Goal: Task Accomplishment & Management: Manage account settings

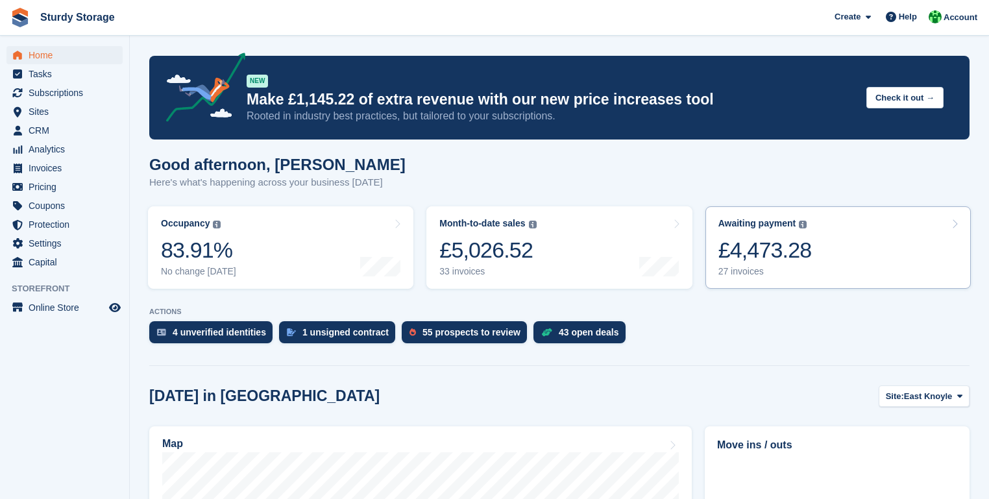
click at [769, 247] on div "£4,473.28" at bounding box center [764, 250] width 93 height 27
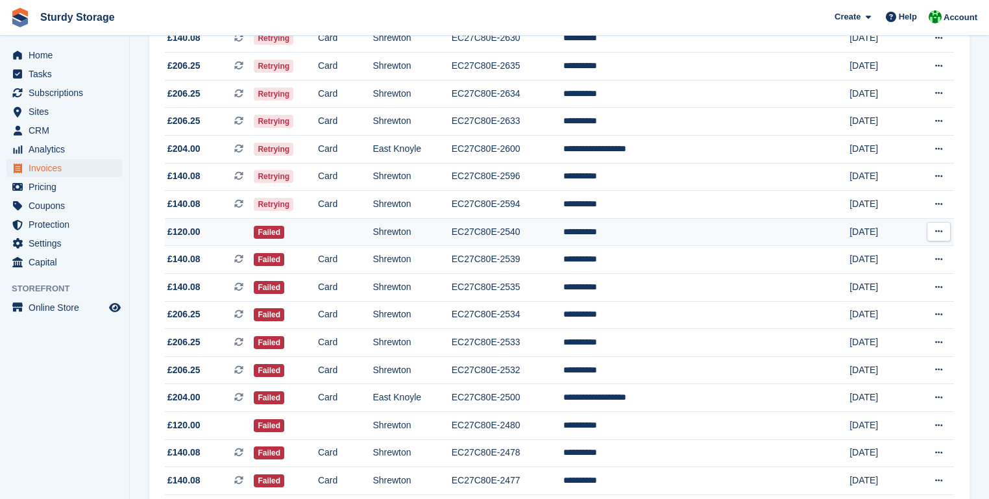
scroll to position [325, 0]
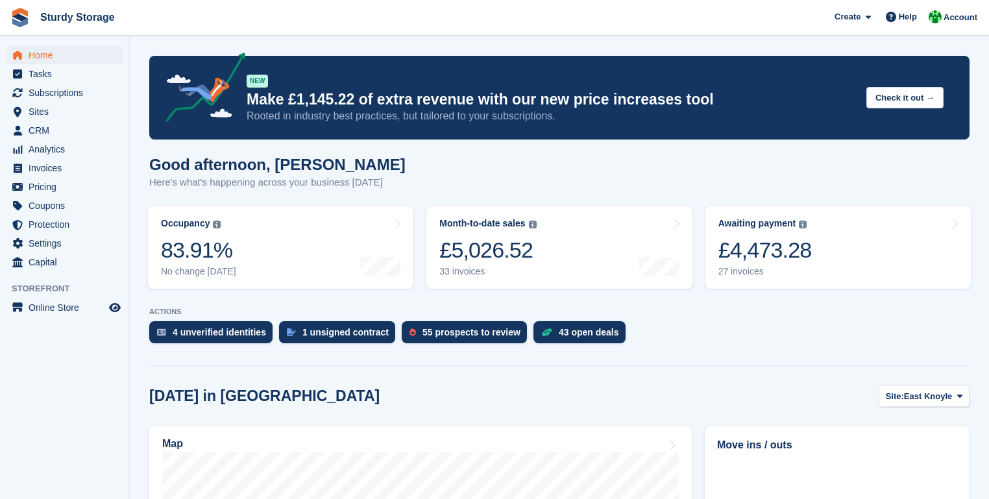
scroll to position [208, 0]
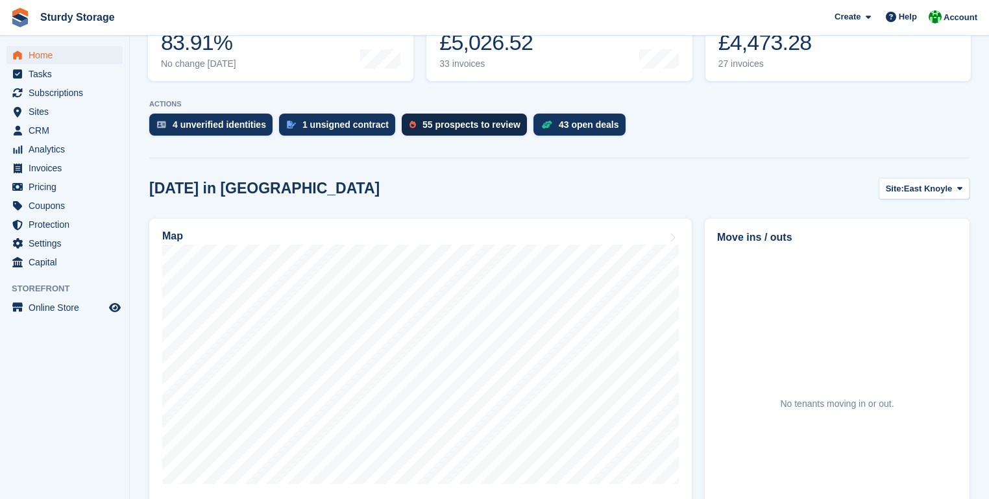
click at [447, 123] on div "55 prospects to review" at bounding box center [471, 124] width 98 height 10
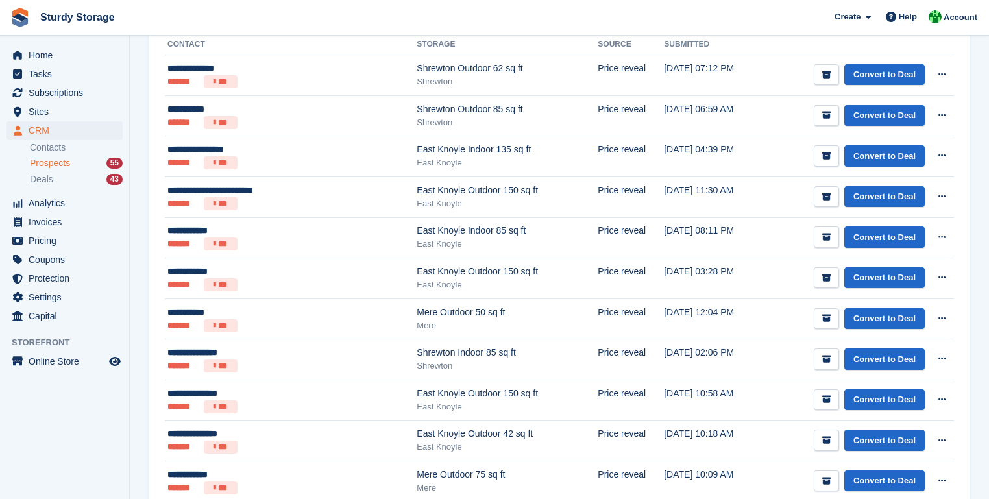
scroll to position [260, 0]
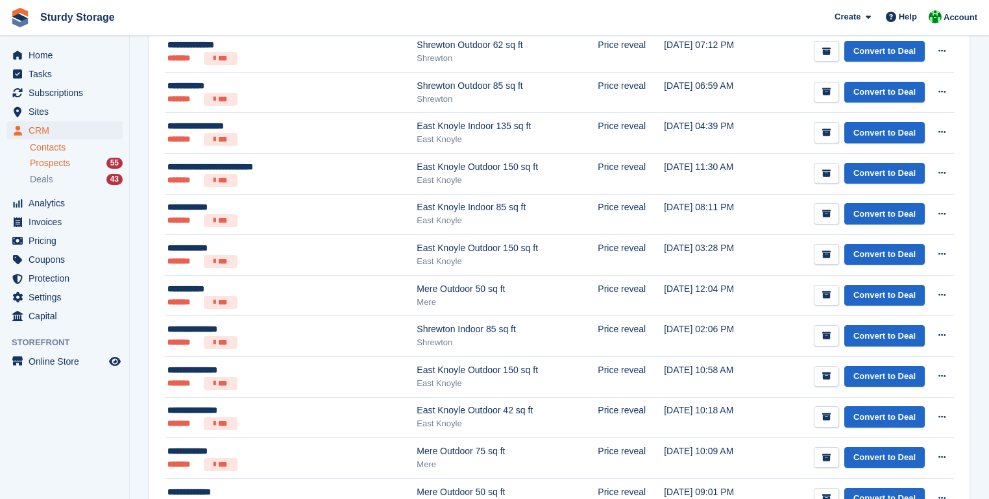
click at [39, 146] on link "Contacts" at bounding box center [76, 147] width 93 height 12
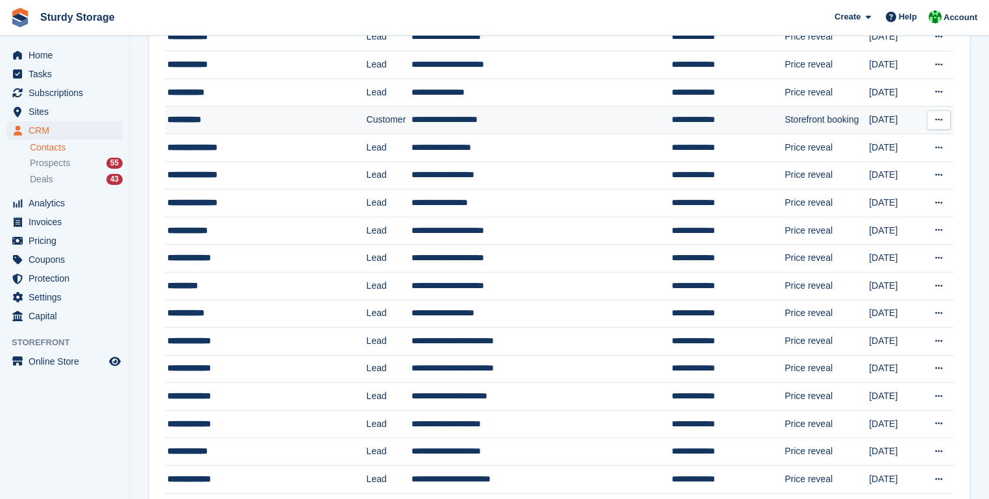
scroll to position [260, 0]
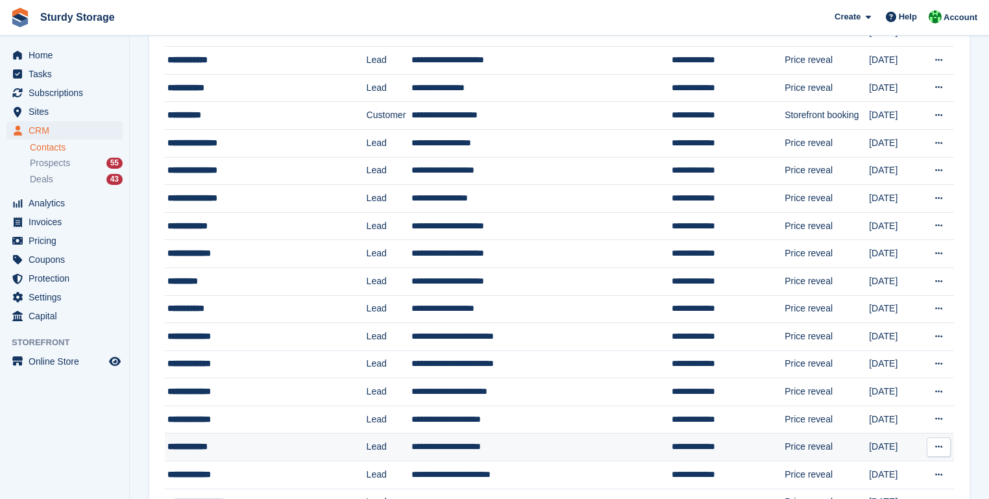
click at [869, 447] on td "[DATE]" at bounding box center [896, 447] width 54 height 28
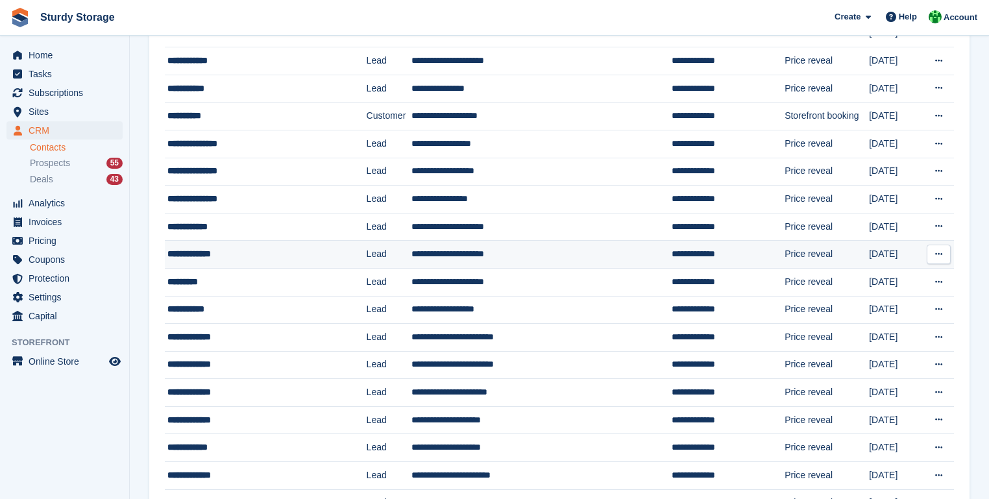
scroll to position [259, 0]
click at [46, 165] on span "Prospects" at bounding box center [50, 163] width 40 height 12
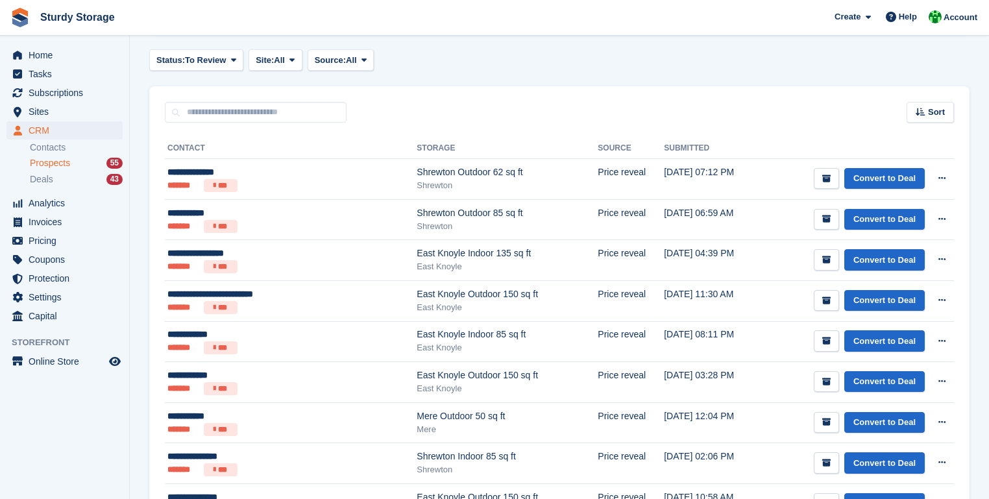
scroll to position [104, 0]
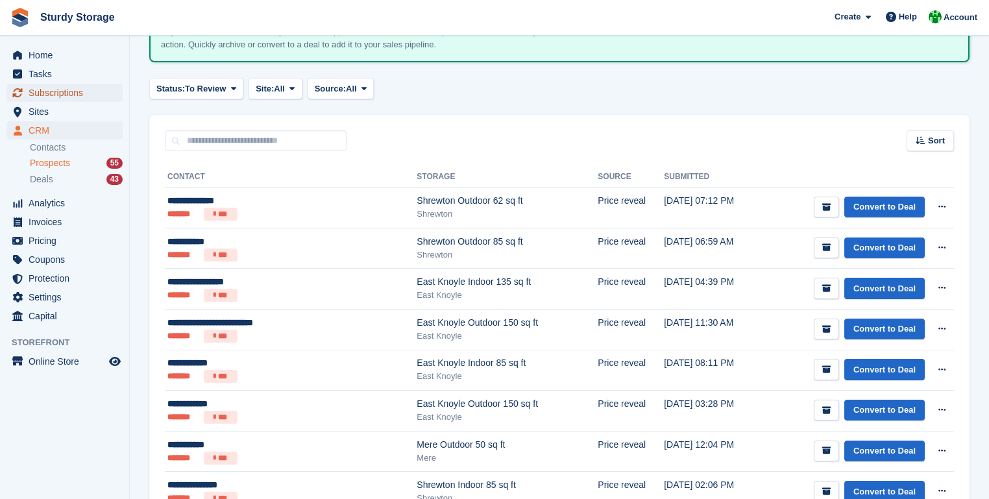
click at [48, 93] on span "Subscriptions" at bounding box center [68, 93] width 78 height 18
